Goal: Information Seeking & Learning: Learn about a topic

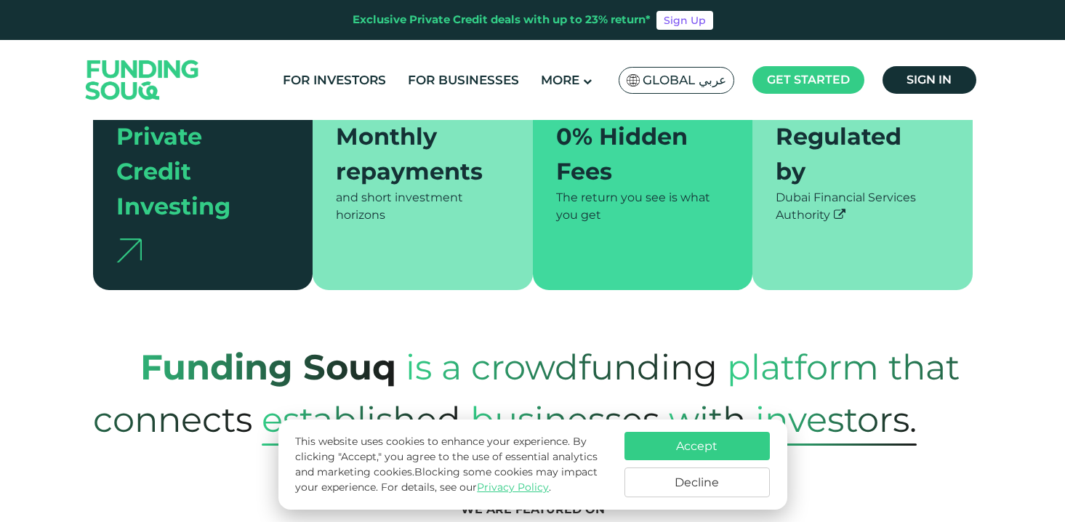
scroll to position [432, 0]
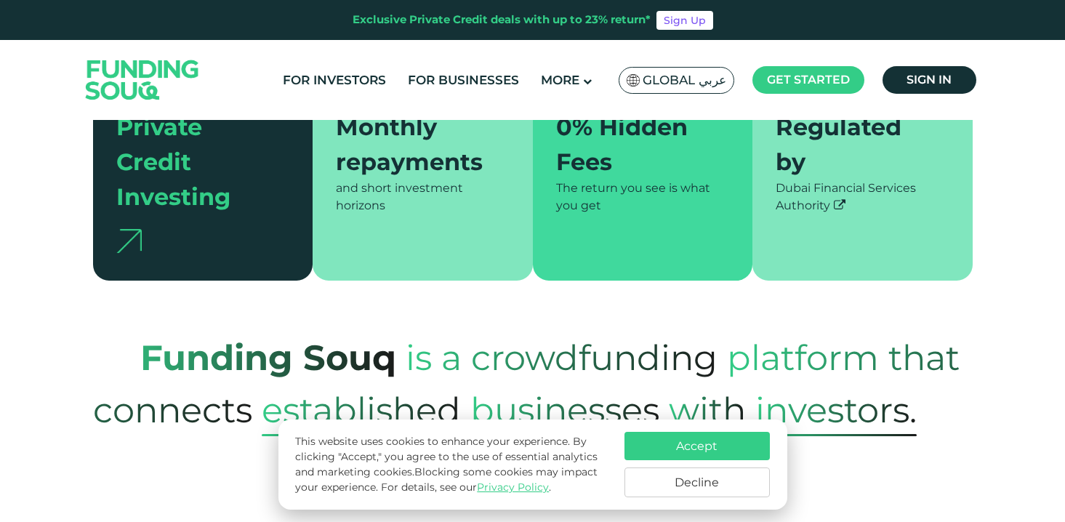
click at [681, 480] on button "Decline" at bounding box center [696, 482] width 145 height 30
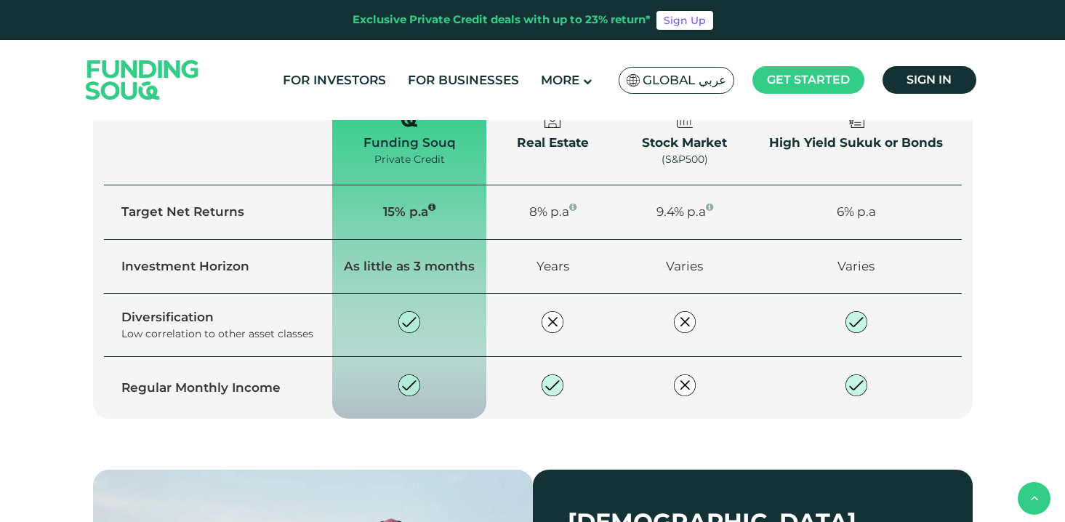
scroll to position [1728, 0]
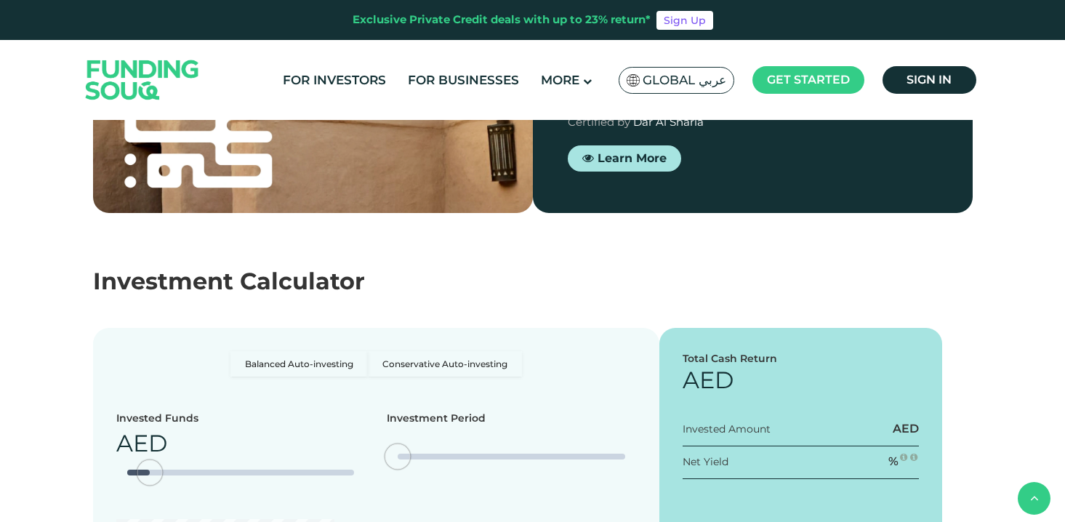
type tc-range-slider "4"
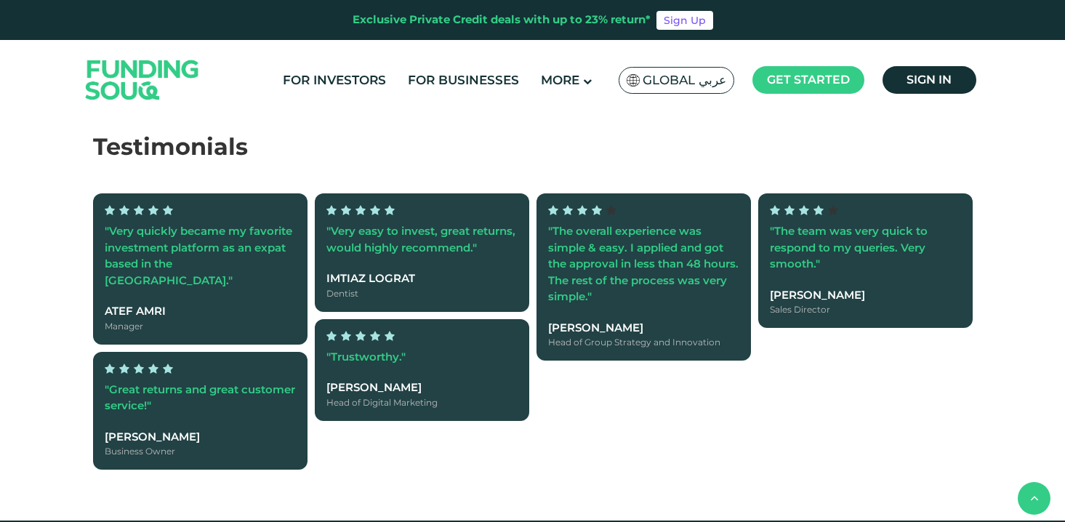
scroll to position [3435, 0]
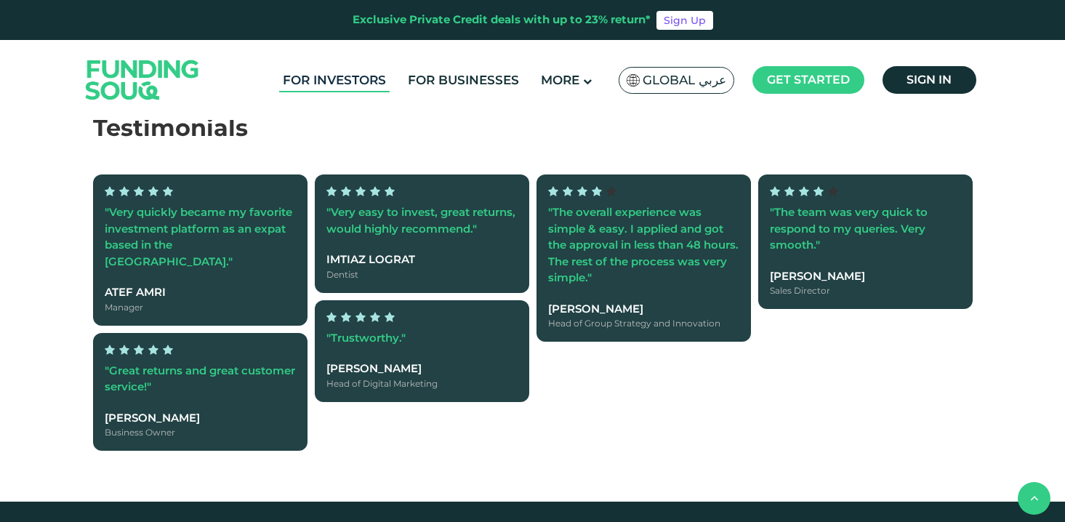
click at [376, 79] on link "For Investors" at bounding box center [334, 80] width 110 height 24
